Goal: Task Accomplishment & Management: Manage account settings

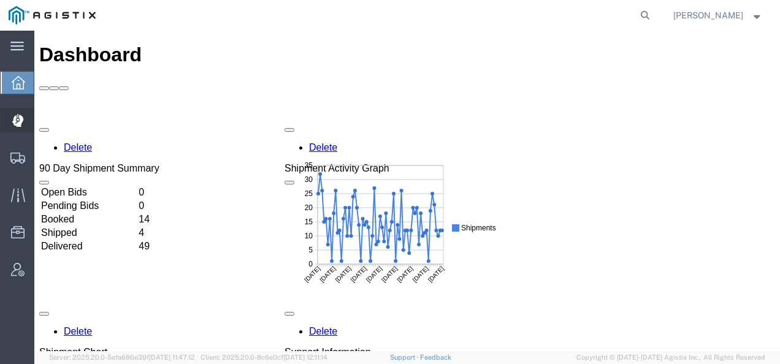
click at [18, 112] on div at bounding box center [18, 120] width 34 height 25
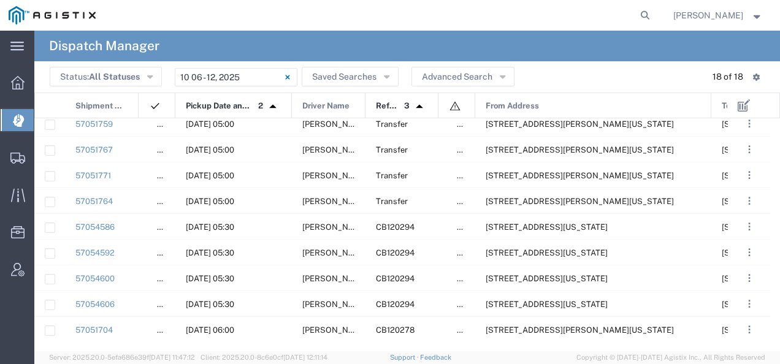
scroll to position [234, 0]
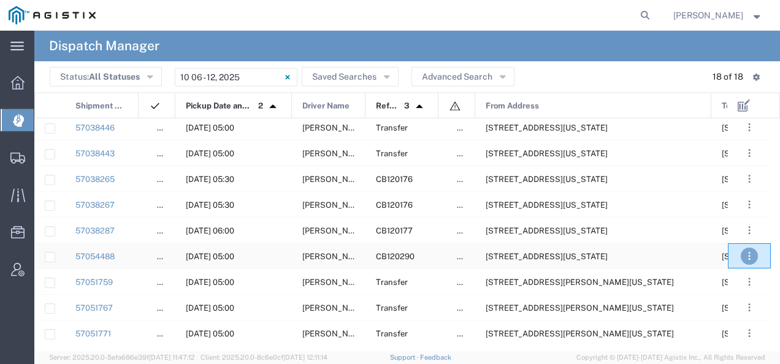
click at [744, 255] on button ". . ." at bounding box center [749, 256] width 17 height 17
click at [720, 221] on link "Unassign" at bounding box center [723, 220] width 48 height 10
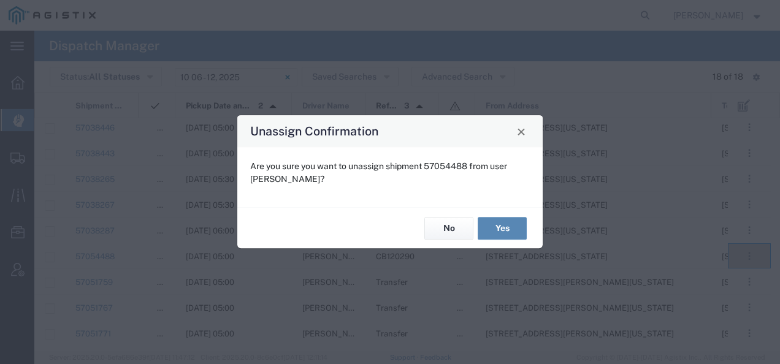
click at [515, 225] on button "Yes" at bounding box center [502, 228] width 49 height 23
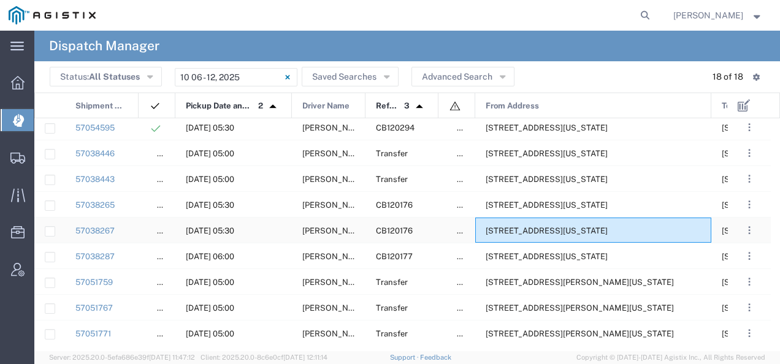
click at [515, 225] on div "[STREET_ADDRESS][US_STATE]" at bounding box center [593, 230] width 236 height 25
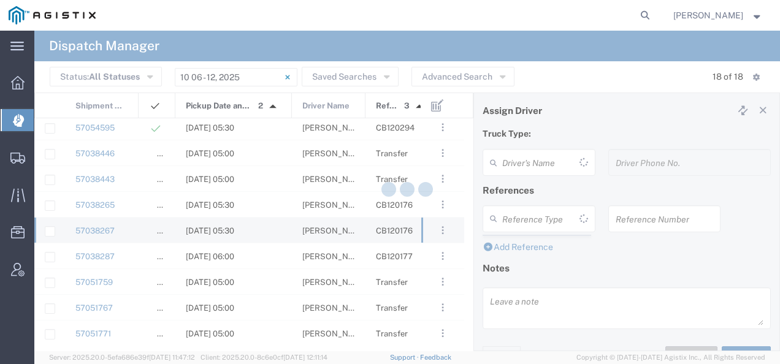
click at [515, 225] on agx-block-ui "Dispatch Manager Status: All Statuses All Statuses Awaiting Assignment Declined…" at bounding box center [407, 191] width 746 height 321
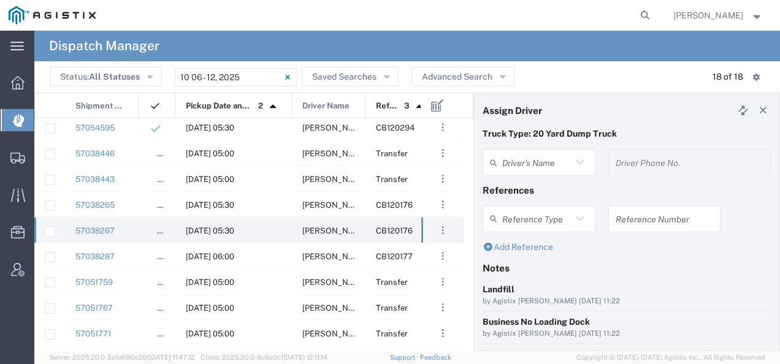
type input "[PERSON_NAME]"
type input "[PHONE_NUMBER]"
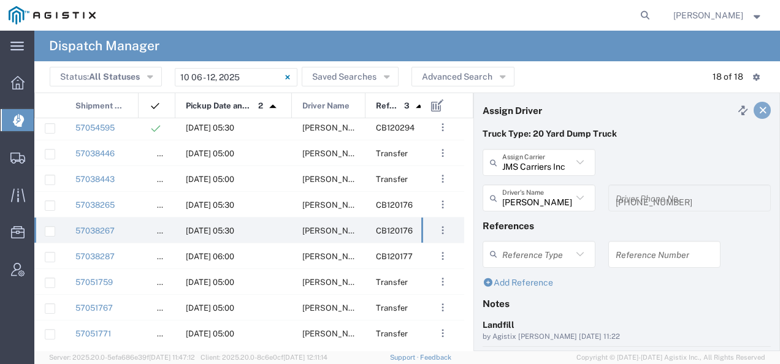
click at [758, 108] on icon at bounding box center [763, 110] width 11 height 9
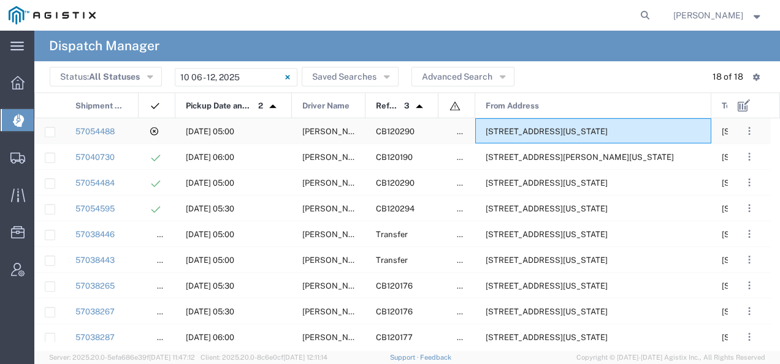
click at [541, 128] on span "[STREET_ADDRESS][US_STATE]" at bounding box center [547, 131] width 122 height 9
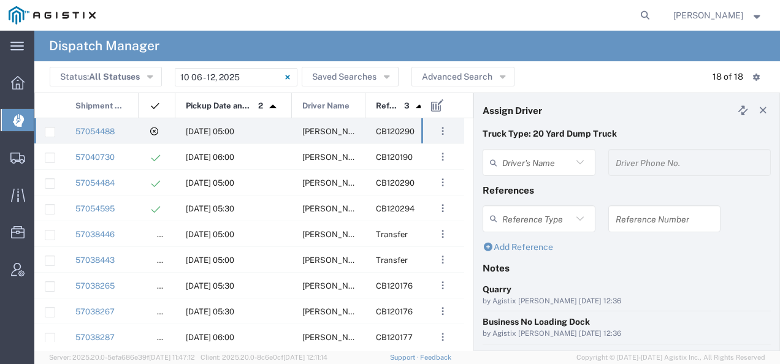
type input "[PERSON_NAME]"
type input "[PHONE_NUMBER]"
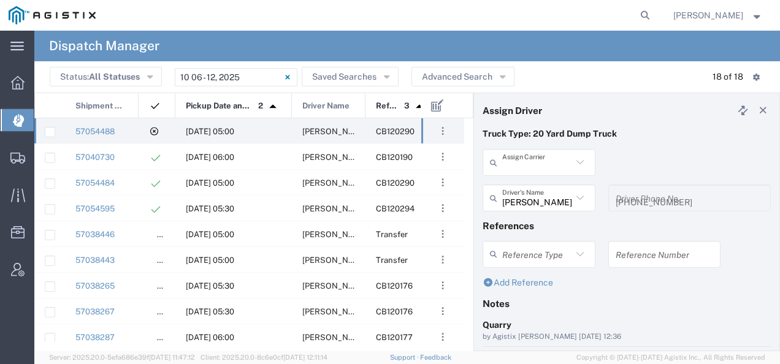
click at [513, 163] on input "text" at bounding box center [537, 162] width 70 height 21
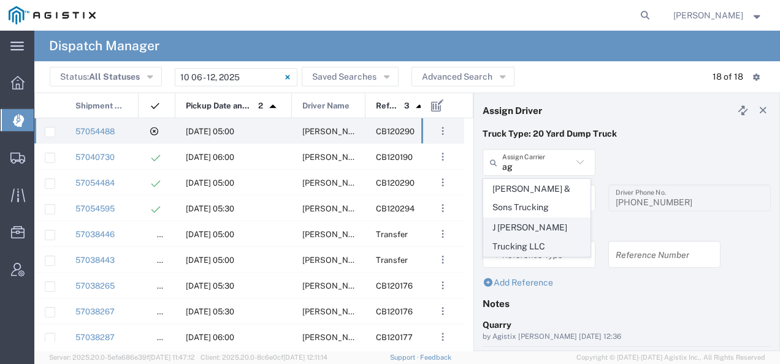
click at [511, 220] on span "J [PERSON_NAME] Trucking LLC" at bounding box center [537, 237] width 106 height 38
type input "J [PERSON_NAME] Trucking LLC"
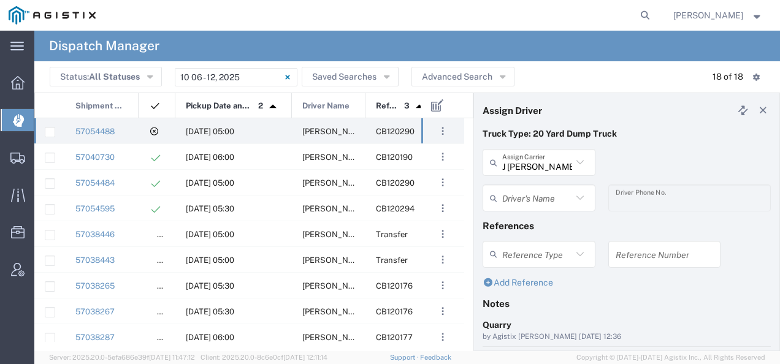
click at [514, 202] on input "text" at bounding box center [537, 198] width 70 height 21
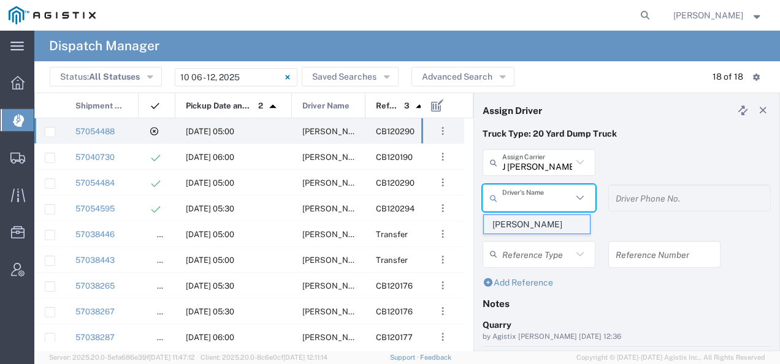
click at [512, 221] on span "[PERSON_NAME]" at bounding box center [537, 224] width 106 height 19
type input "[PERSON_NAME]"
type input "4086684155"
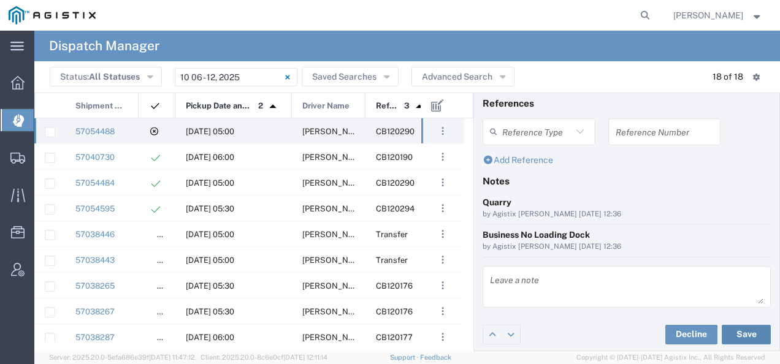
click at [732, 326] on button "Save" at bounding box center [746, 335] width 49 height 20
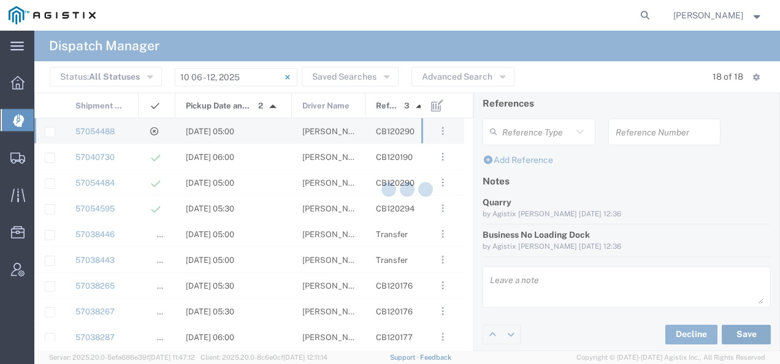
type input "[PERSON_NAME]"
type input "J [PERSON_NAME] Trucking LLC"
